Goal: Transaction & Acquisition: Purchase product/service

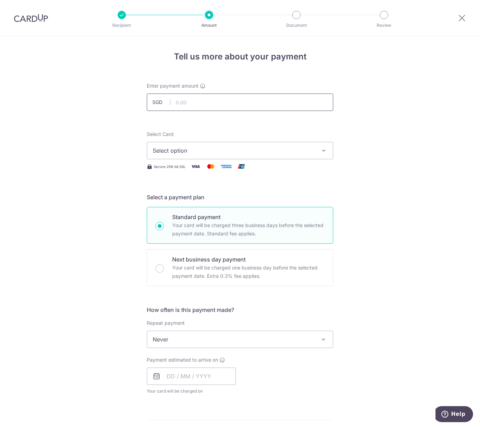
click at [203, 104] on input "text" at bounding box center [240, 102] width 186 height 17
type input "1,945.65"
click at [157, 149] on span "Select option" at bounding box center [234, 150] width 162 height 8
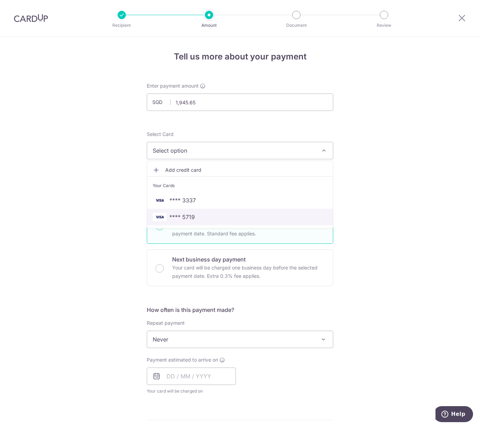
click at [178, 213] on span "**** 5719" at bounding box center [181, 217] width 25 height 8
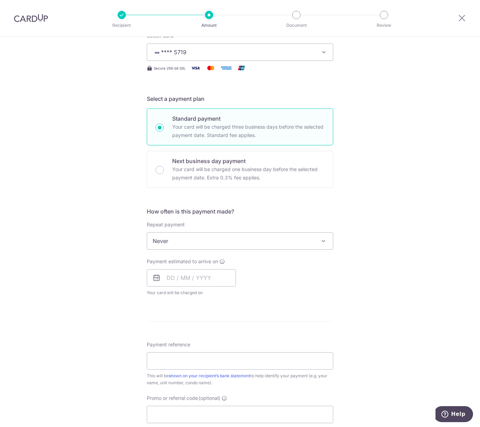
scroll to position [103, 0]
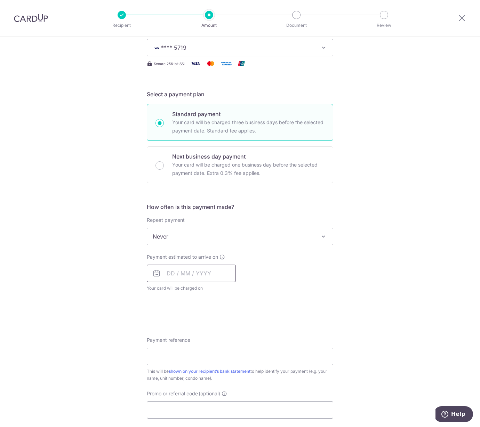
click at [171, 276] on input "text" at bounding box center [191, 273] width 89 height 17
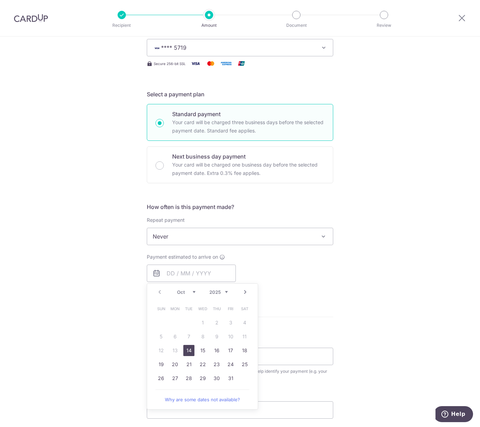
click at [186, 351] on link "14" at bounding box center [188, 350] width 11 height 11
type input "[DATE]"
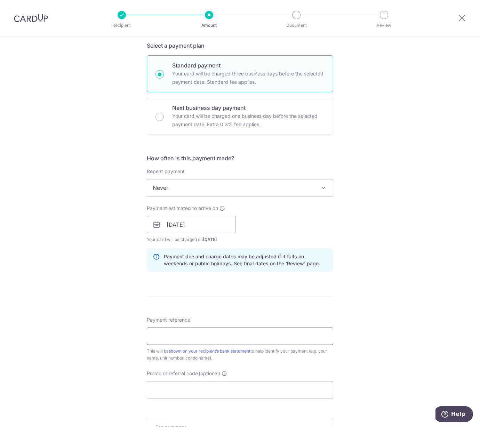
scroll to position [154, 0]
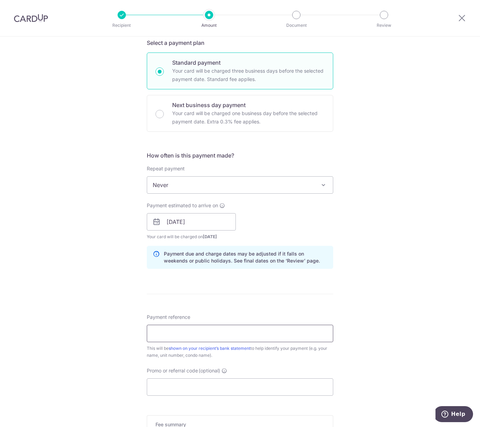
click at [179, 335] on input "Payment reference" at bounding box center [240, 333] width 186 height 17
type input "KAN377 202510"
click at [167, 380] on input "Promo or referral code (optional)" at bounding box center [240, 386] width 186 height 17
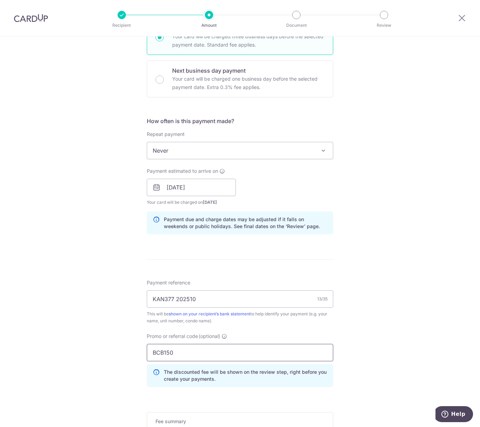
scroll to position [298, 0]
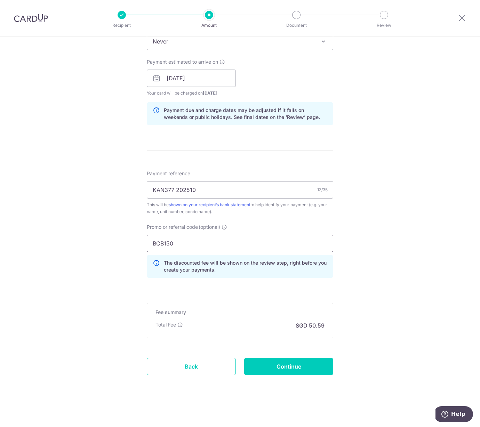
type input "BCB150"
click at [274, 357] on form "Enter payment amount SGD 1,945.65 1945.65 Select Card **** 5719 Add credit card…" at bounding box center [240, 89] width 186 height 610
click at [277, 362] on input "Continue" at bounding box center [288, 366] width 89 height 17
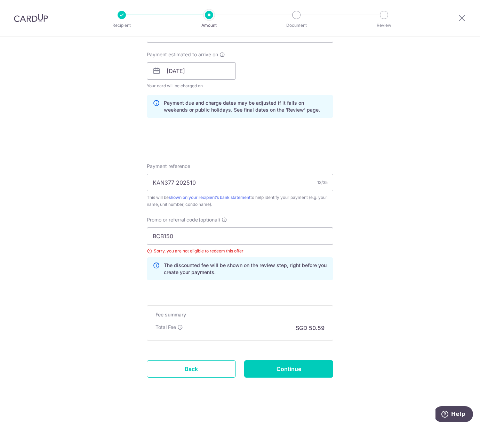
scroll to position [308, 0]
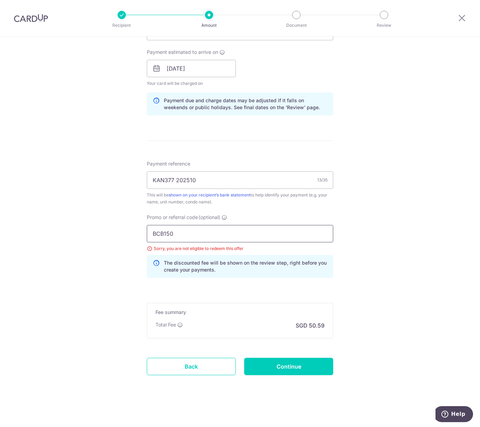
drag, startPoint x: 189, startPoint y: 230, endPoint x: 106, endPoint y: 236, distance: 83.0
click at [102, 231] on div "Tell us more about your payment Enter payment amount SGD 1,945.65 1945.65 Selec…" at bounding box center [240, 78] width 480 height 699
paste input "OFF185"
type input "BOFF185"
click at [267, 364] on input "Continue" at bounding box center [288, 366] width 89 height 17
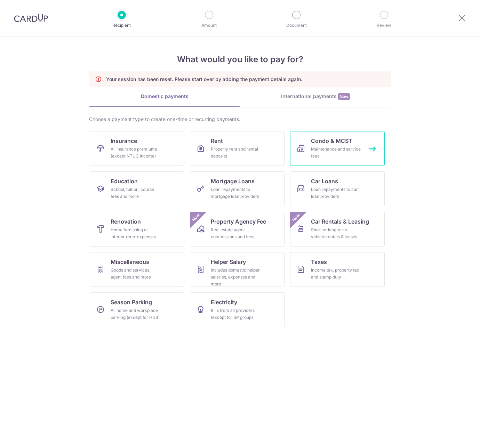
click at [332, 146] on div "Maintenance and service fees" at bounding box center [336, 153] width 50 height 14
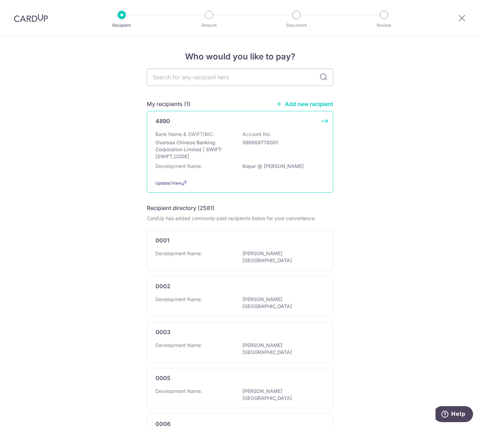
click at [202, 134] on p "Bank Name & SWIFT/BIC:" at bounding box center [184, 134] width 58 height 7
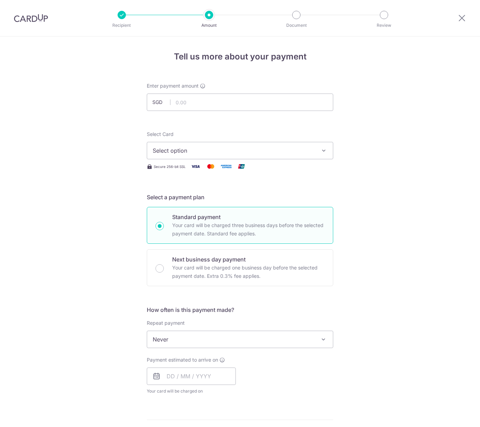
click at [193, 103] on input "text" at bounding box center [240, 102] width 186 height 17
type input "1,945.65"
click at [197, 154] on span "Select option" at bounding box center [234, 150] width 162 height 8
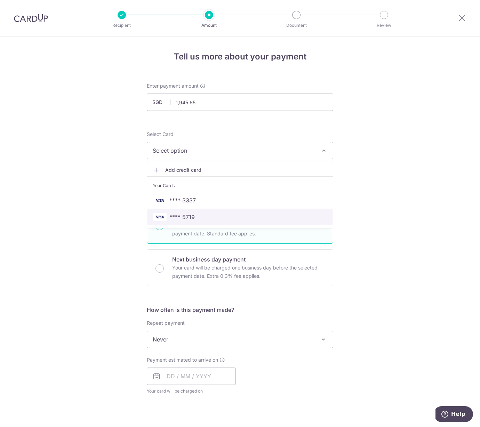
click at [190, 218] on span "**** 5719" at bounding box center [181, 217] width 25 height 8
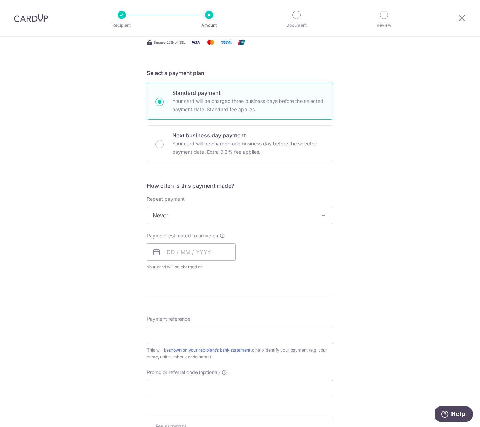
scroll to position [129, 0]
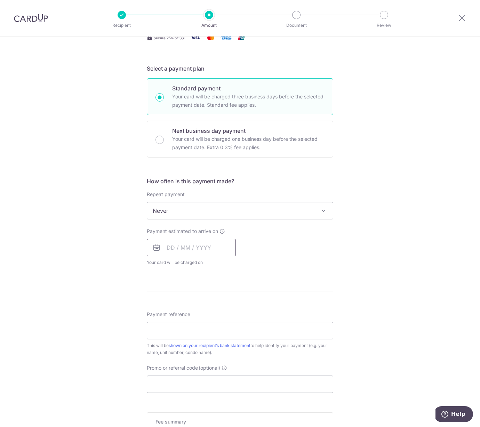
click at [187, 244] on input "text" at bounding box center [191, 247] width 89 height 17
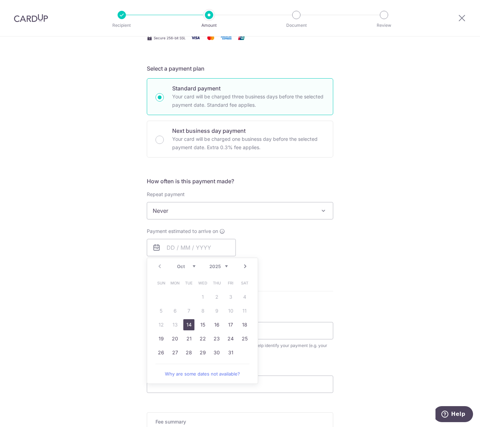
click at [189, 328] on link "14" at bounding box center [188, 324] width 11 height 11
type input "14/10/2025"
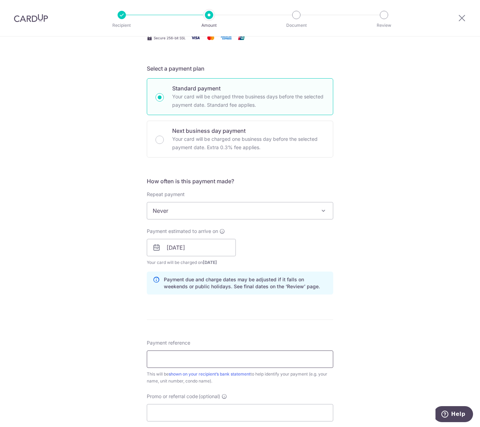
click at [180, 360] on input "Payment reference" at bounding box center [240, 359] width 186 height 17
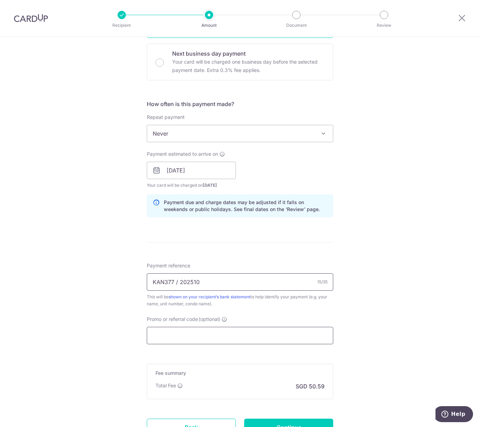
type input "KAN377 / 202510"
click at [165, 337] on input "Promo or referral code (optional)" at bounding box center [240, 335] width 186 height 17
paste input "BOFF185"
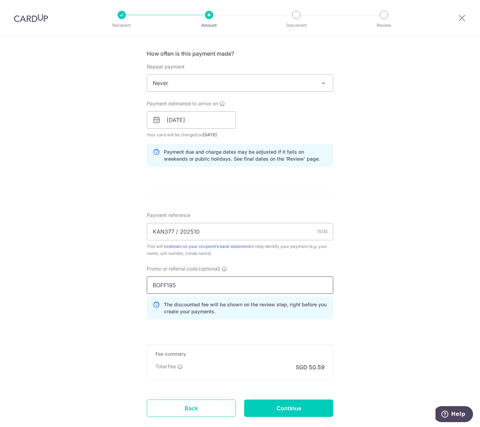
scroll to position [258, 0]
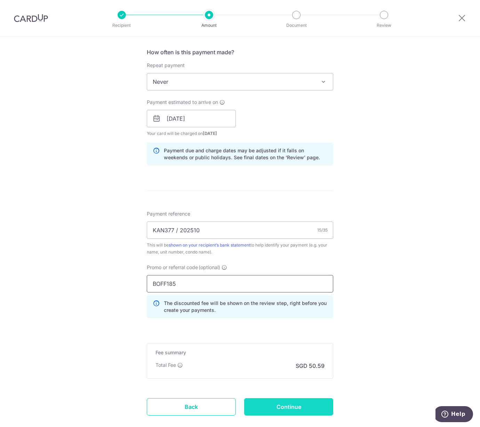
type input "BOFF185"
click at [270, 415] on input "Continue" at bounding box center [288, 406] width 89 height 17
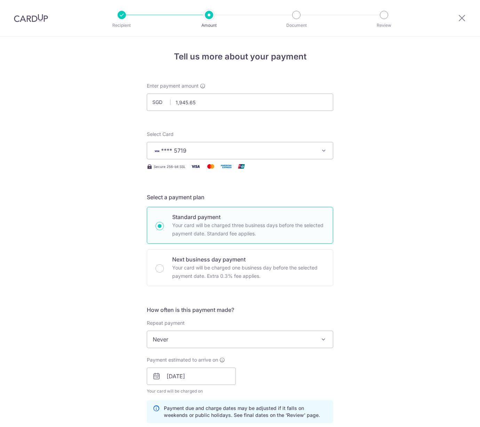
scroll to position [318, 0]
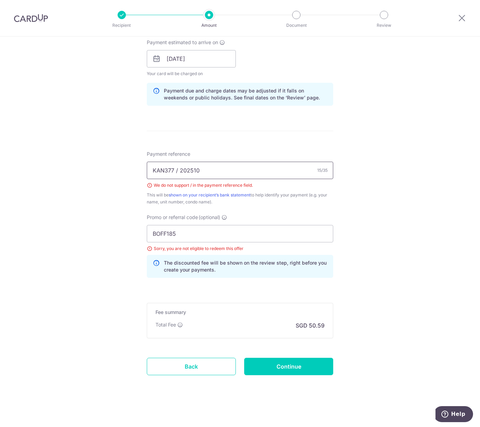
click at [182, 167] on input "KAN377 / 202510" at bounding box center [240, 170] width 186 height 17
click at [178, 168] on input "KAN377 / 202510" at bounding box center [240, 170] width 186 height 17
type input "KAN377 202510"
drag, startPoint x: 216, startPoint y: 238, endPoint x: 106, endPoint y: 240, distance: 109.9
click at [104, 234] on div "Tell us more about your payment Enter payment amount SGD 1,945.65 1945.65 Selec…" at bounding box center [240, 73] width 480 height 709
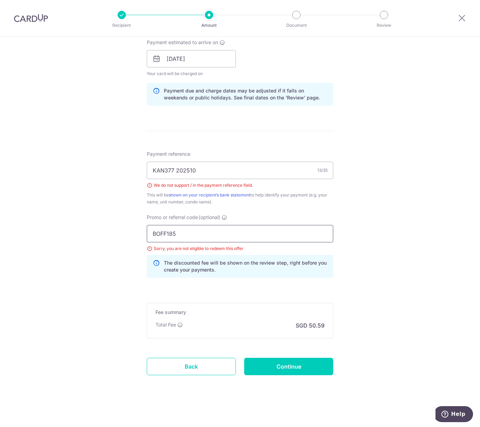
paste input "OCBC19"
type input "OCBC195"
click at [256, 366] on input "Continue" at bounding box center [288, 366] width 89 height 17
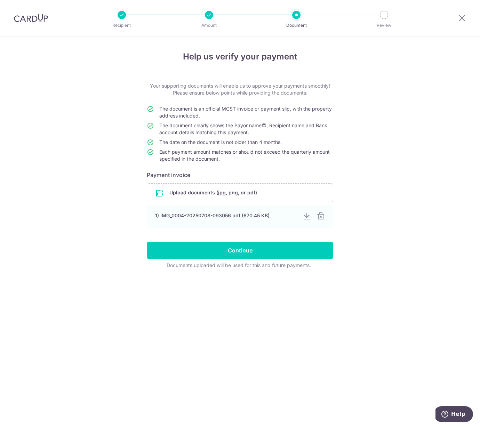
drag, startPoint x: 320, startPoint y: 216, endPoint x: 307, endPoint y: 207, distance: 15.9
click at [320, 216] on div at bounding box center [321, 216] width 8 height 8
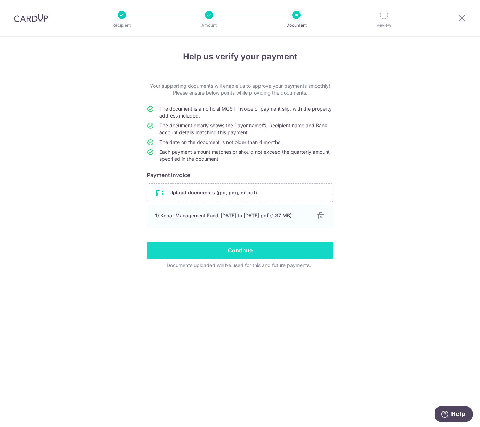
click at [221, 250] on input "Continue" at bounding box center [240, 250] width 186 height 17
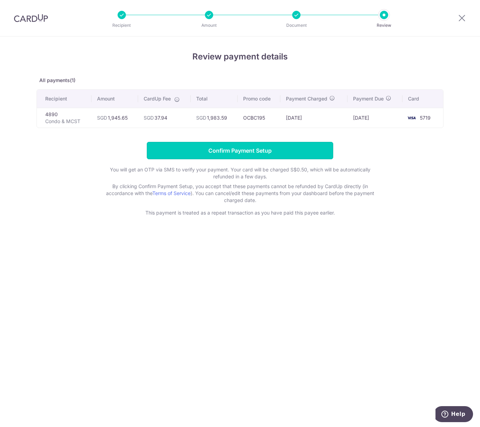
click at [174, 149] on input "Confirm Payment Setup" at bounding box center [240, 150] width 186 height 17
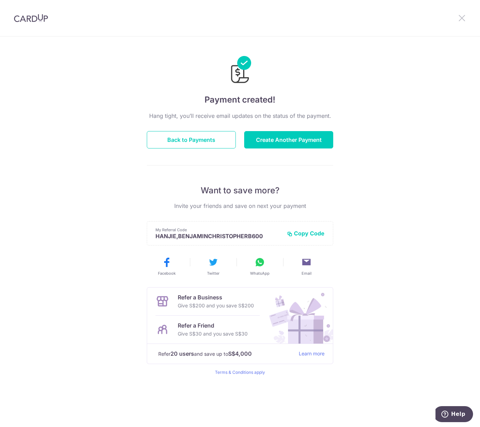
click at [460, 17] on icon at bounding box center [462, 18] width 8 height 9
